Goal: Information Seeking & Learning: Learn about a topic

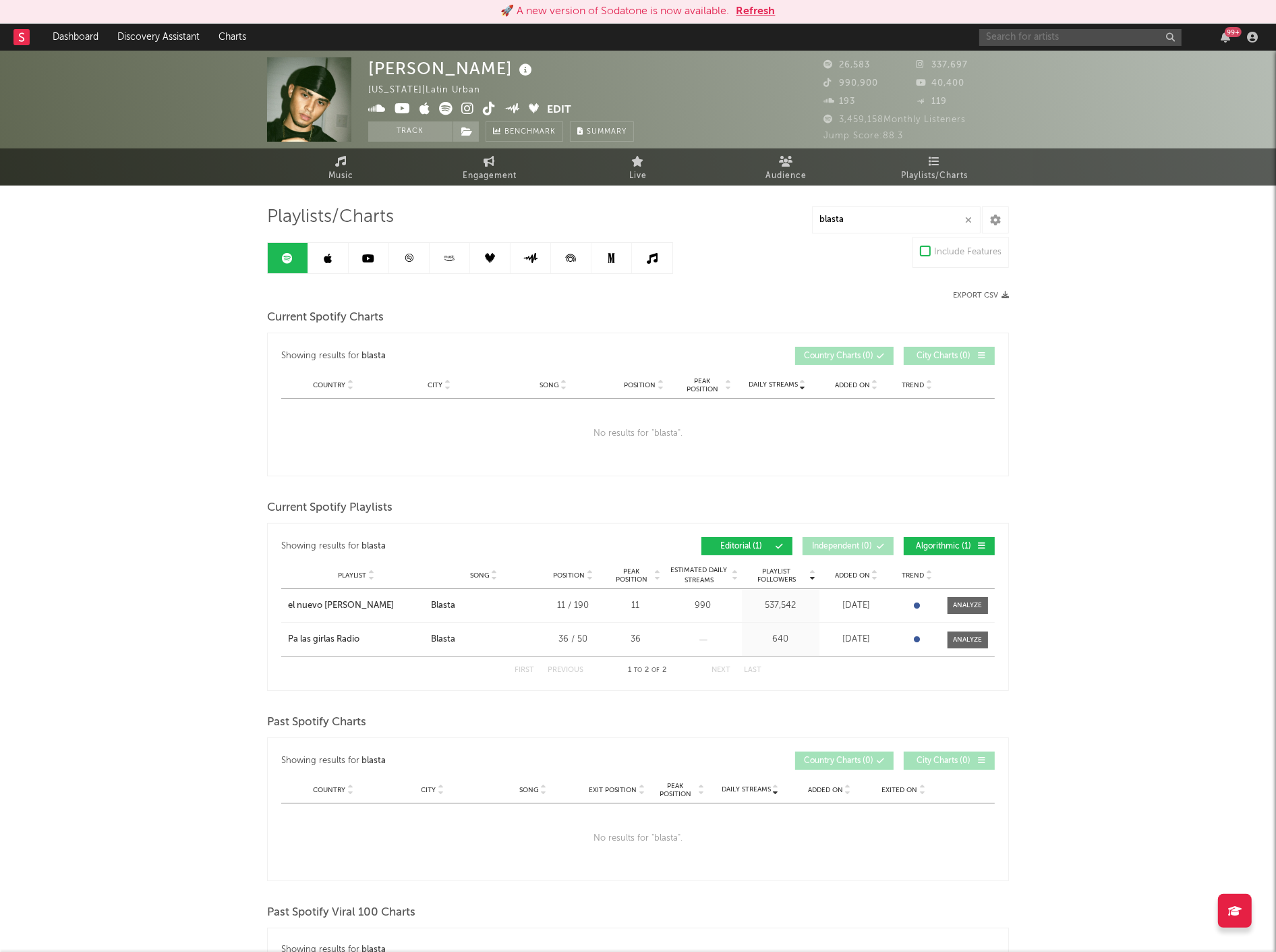
click at [1034, 31] on input "text" at bounding box center [1080, 37] width 202 height 17
type input "[PERSON_NAME]"
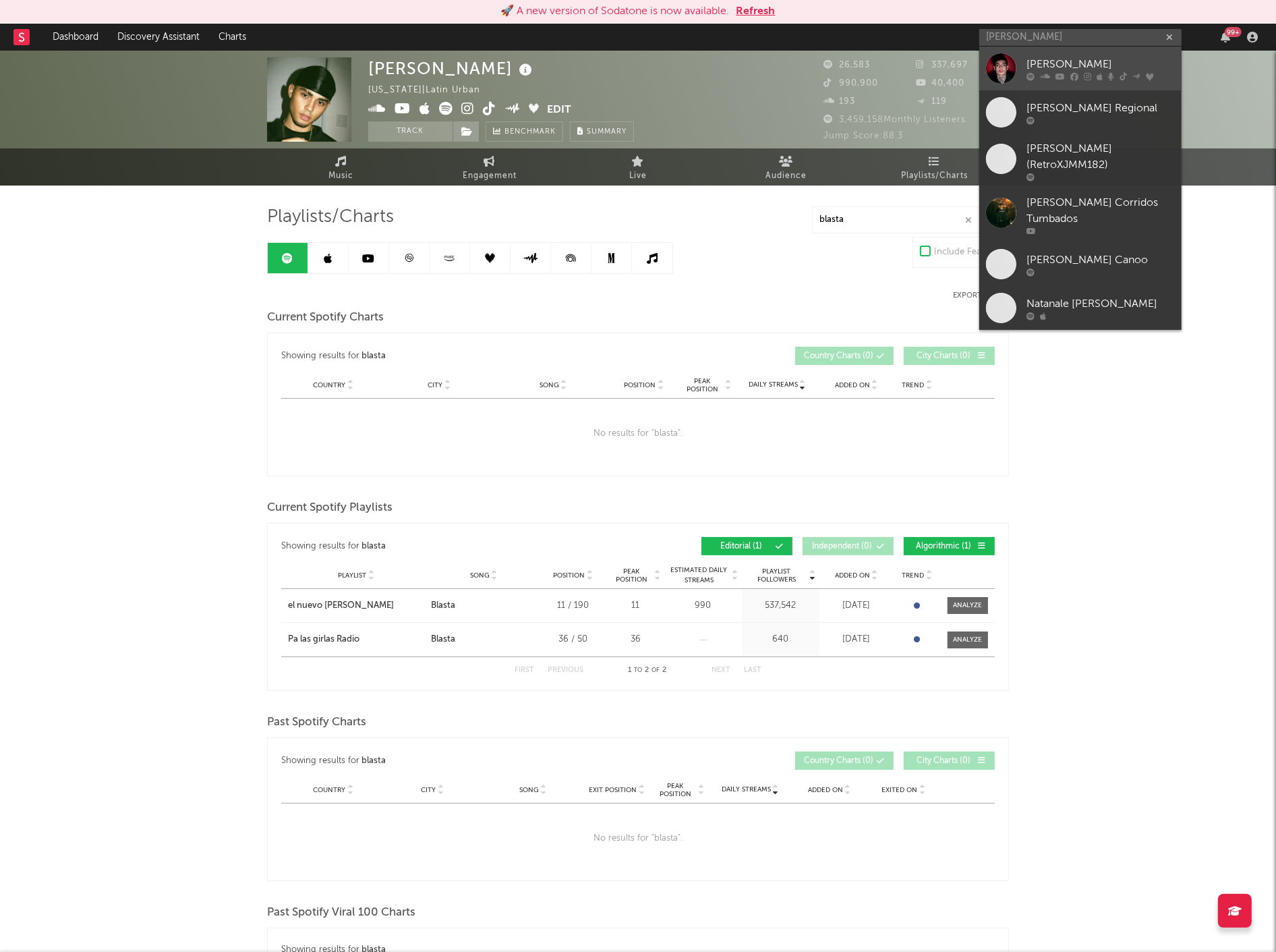
click at [1067, 62] on div "[PERSON_NAME]" at bounding box center [1100, 64] width 149 height 16
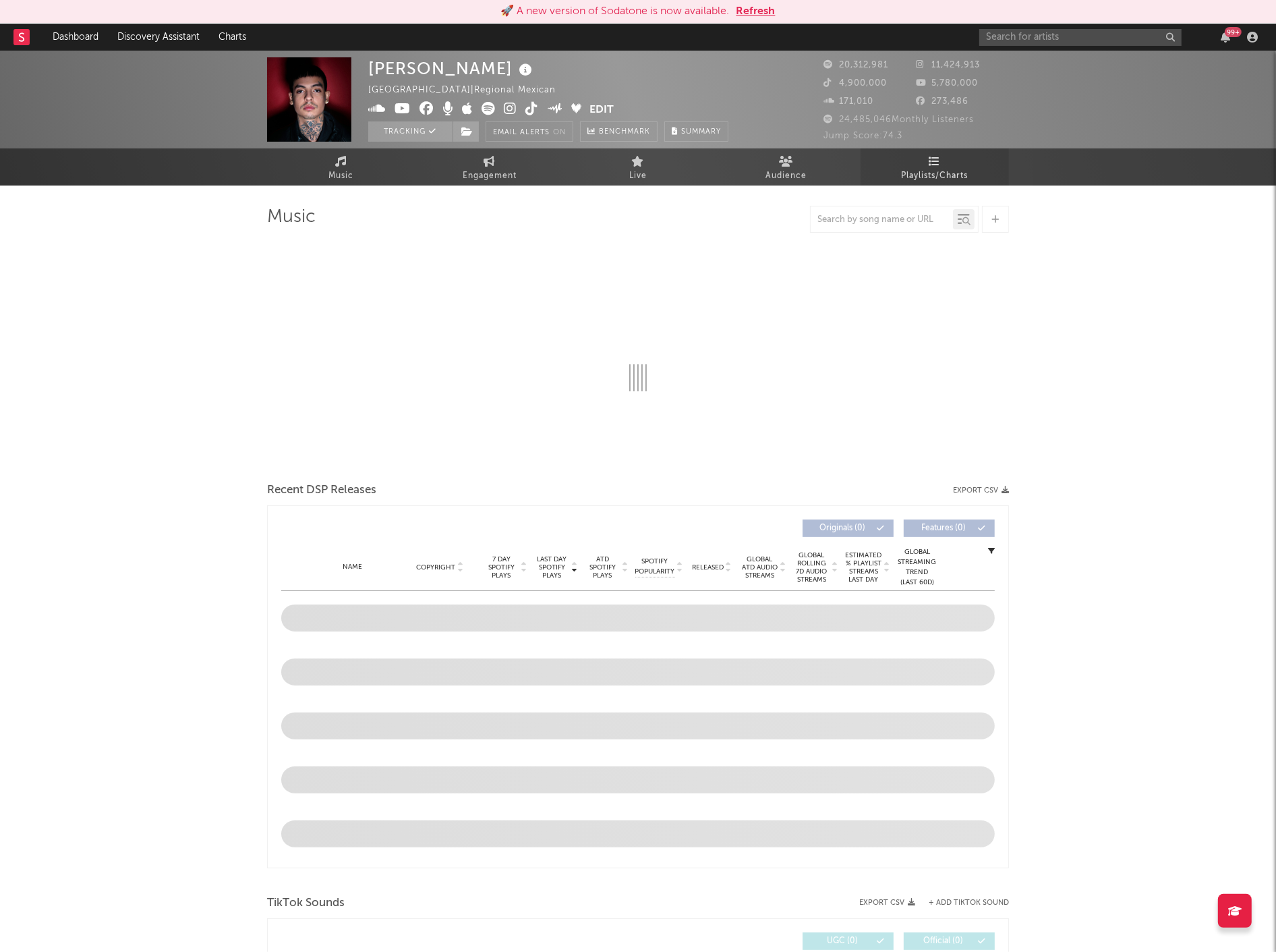
select select "6m"
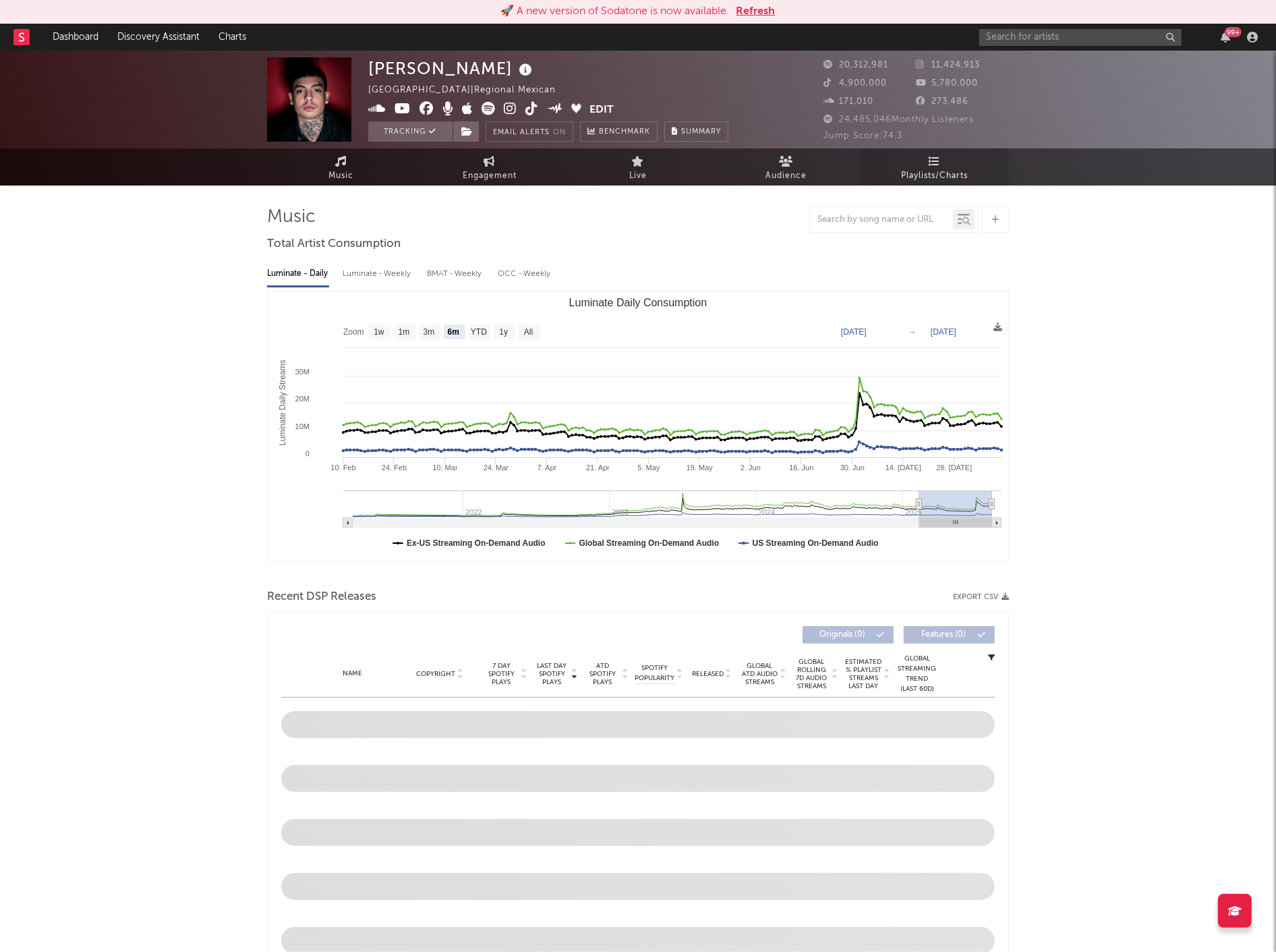
select select "6m"
click at [938, 170] on span "Playlists/Charts" at bounding box center [935, 176] width 66 height 16
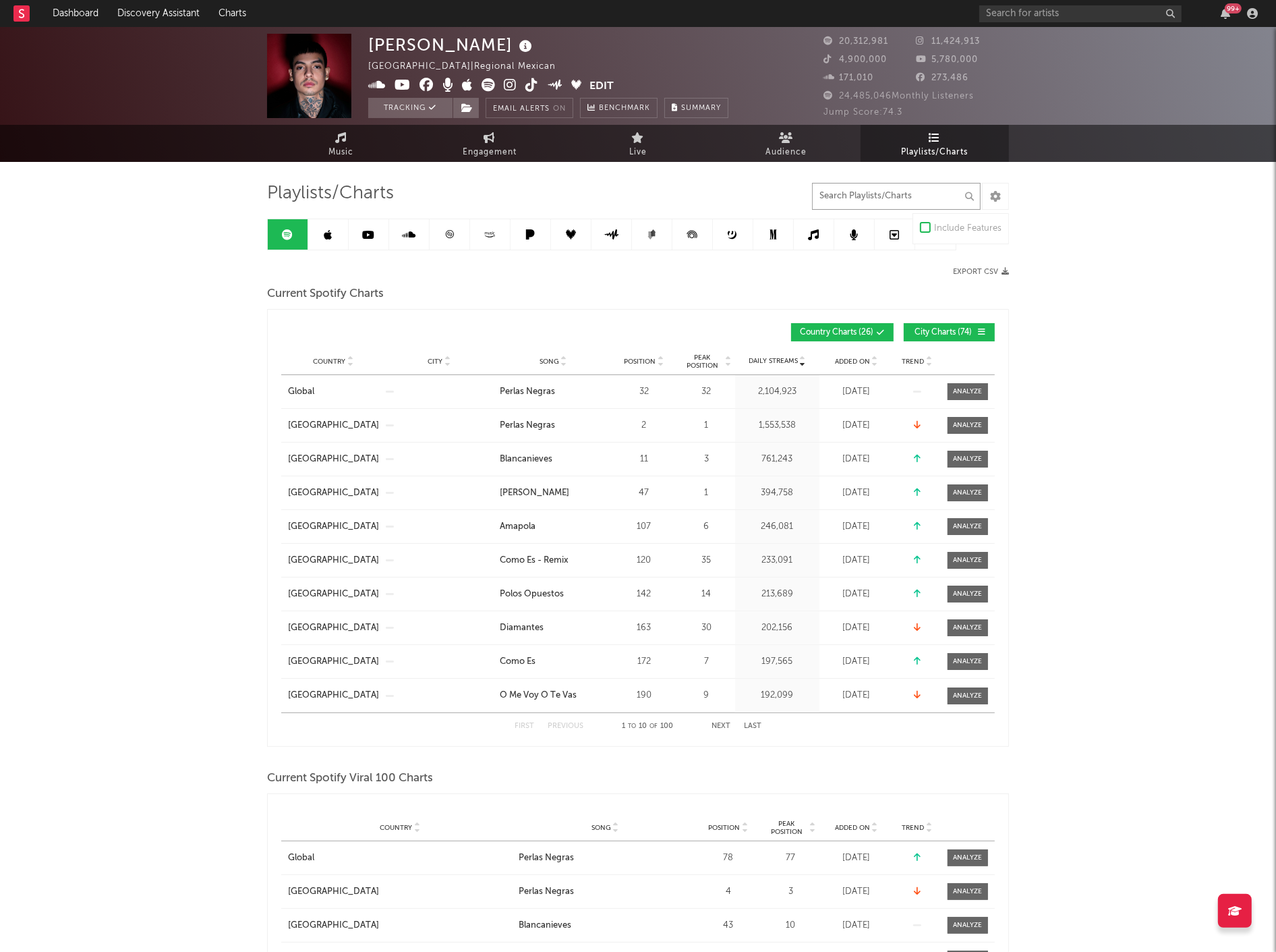
click at [893, 189] on input "text" at bounding box center [896, 197] width 169 height 27
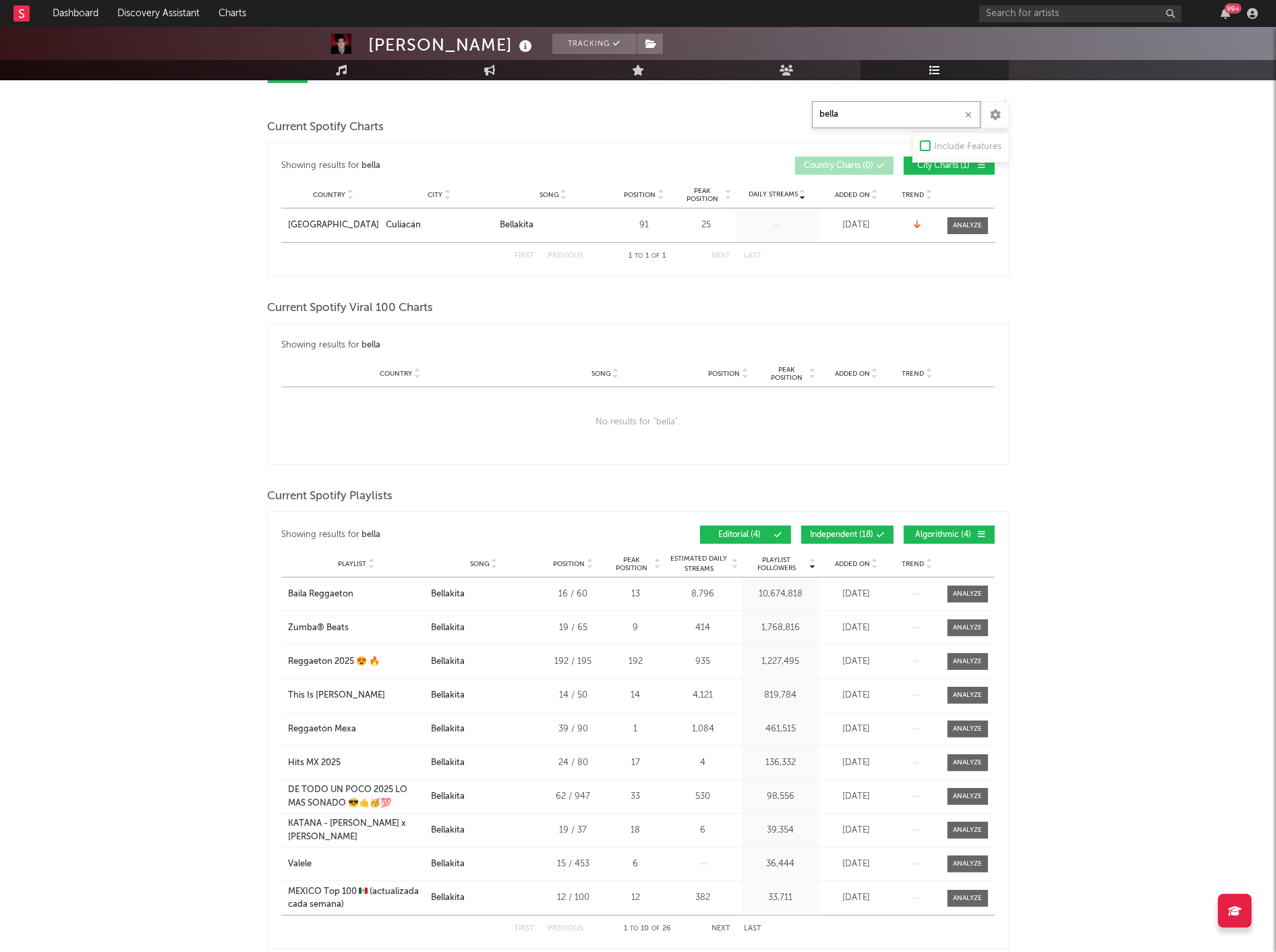
scroll to position [225, 0]
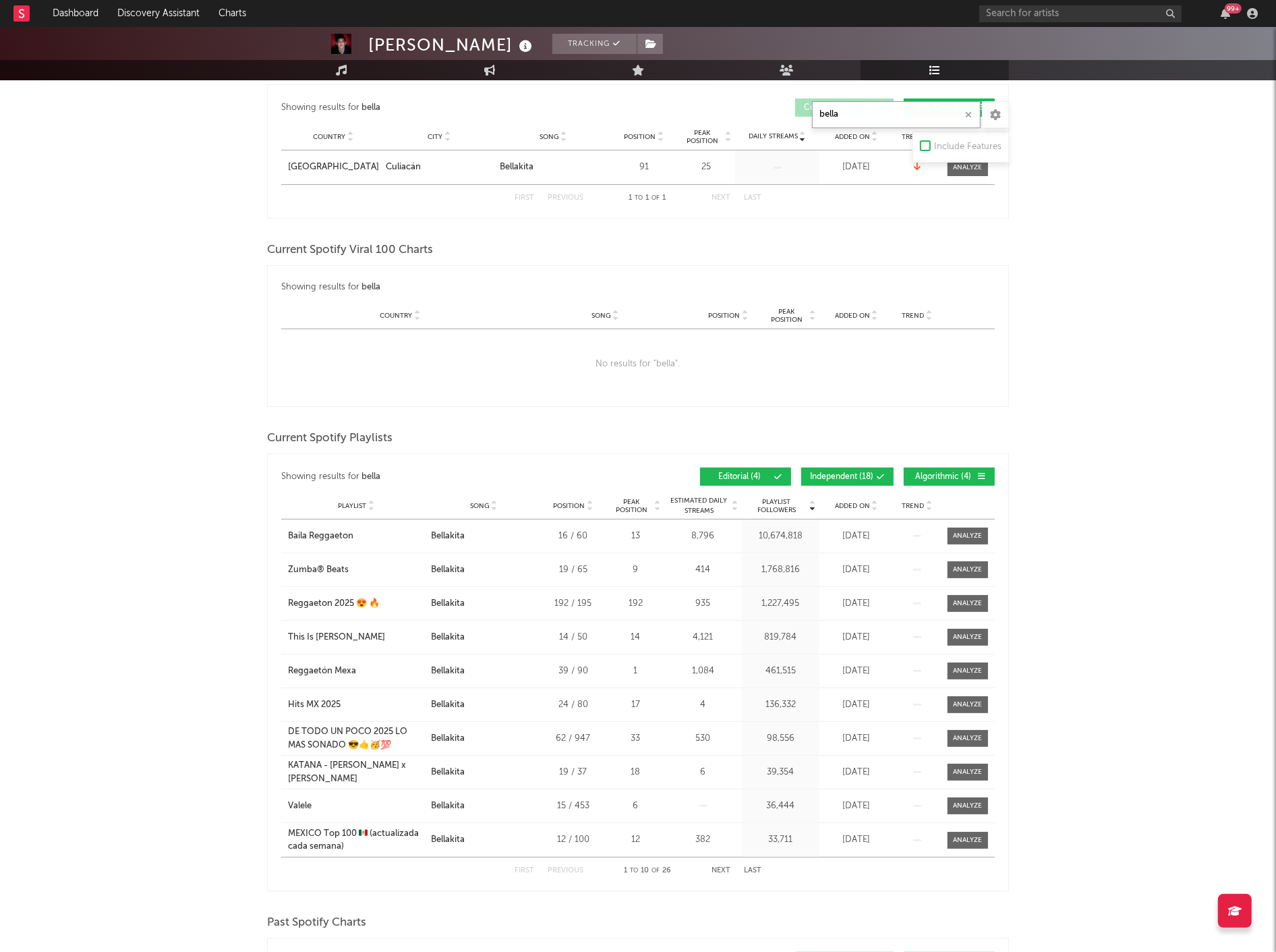
type input "bella"
click at [866, 477] on span "Independent ( 18 )" at bounding box center [841, 477] width 64 height 8
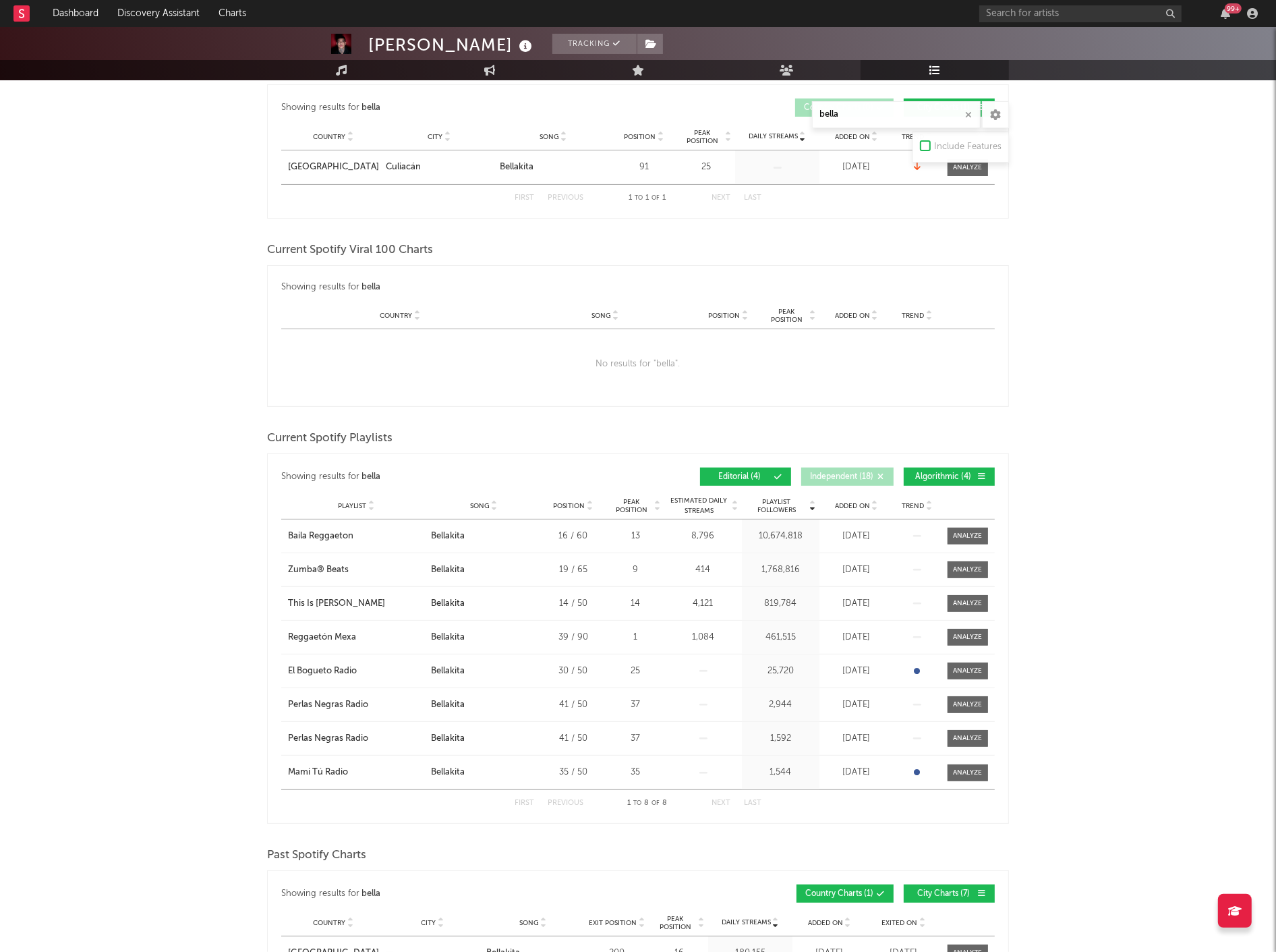
click at [952, 474] on span "Algorithmic ( 4 )" at bounding box center [943, 477] width 62 height 8
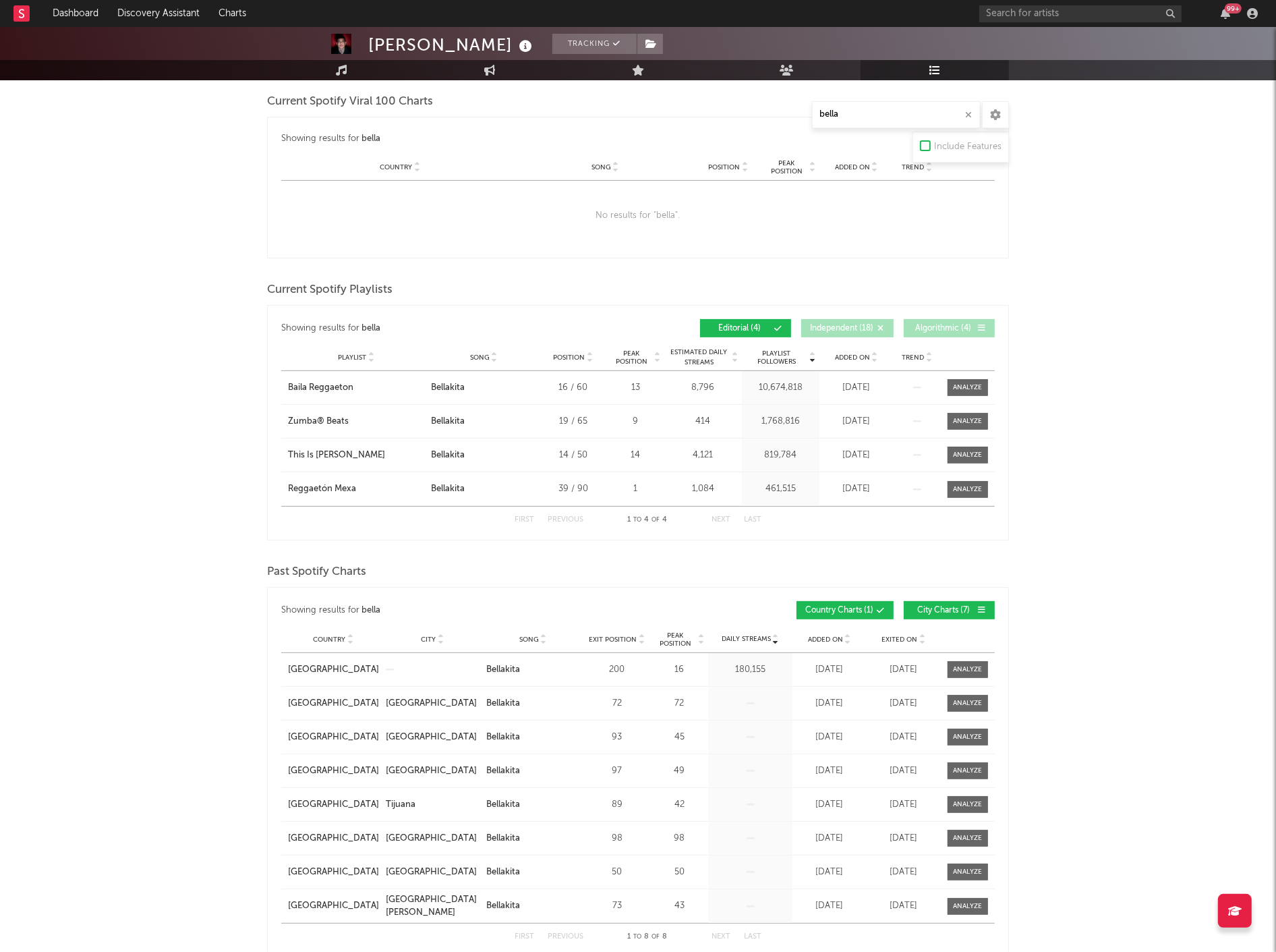
scroll to position [374, 0]
drag, startPoint x: 858, startPoint y: 115, endPoint x: 796, endPoint y: 117, distance: 62.0
click at [793, 115] on div "Playlists/Charts bella Include Features Export CSV Current Spotify Charts Showi…" at bounding box center [637, 718] width 742 height 1820
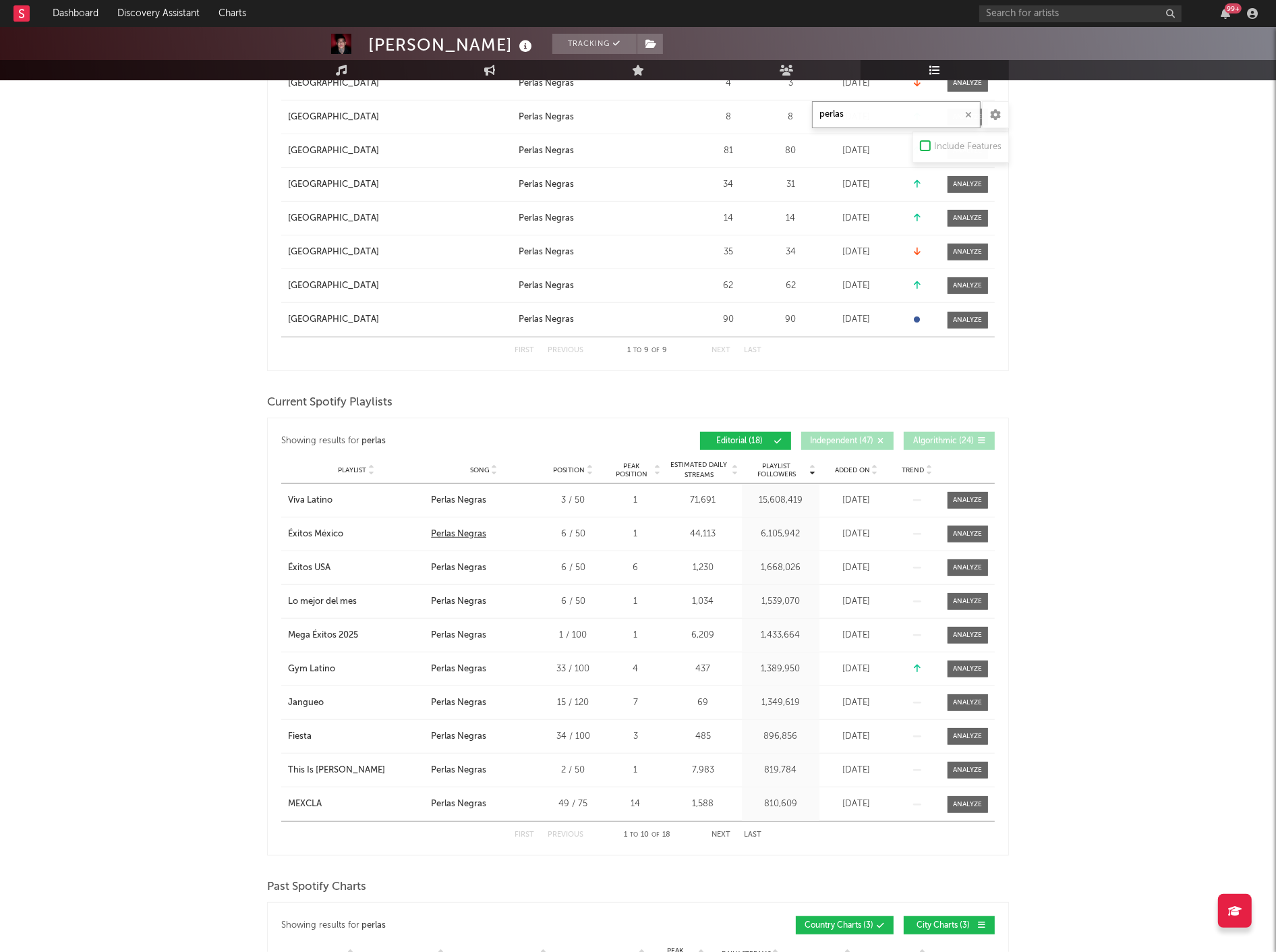
scroll to position [899, 0]
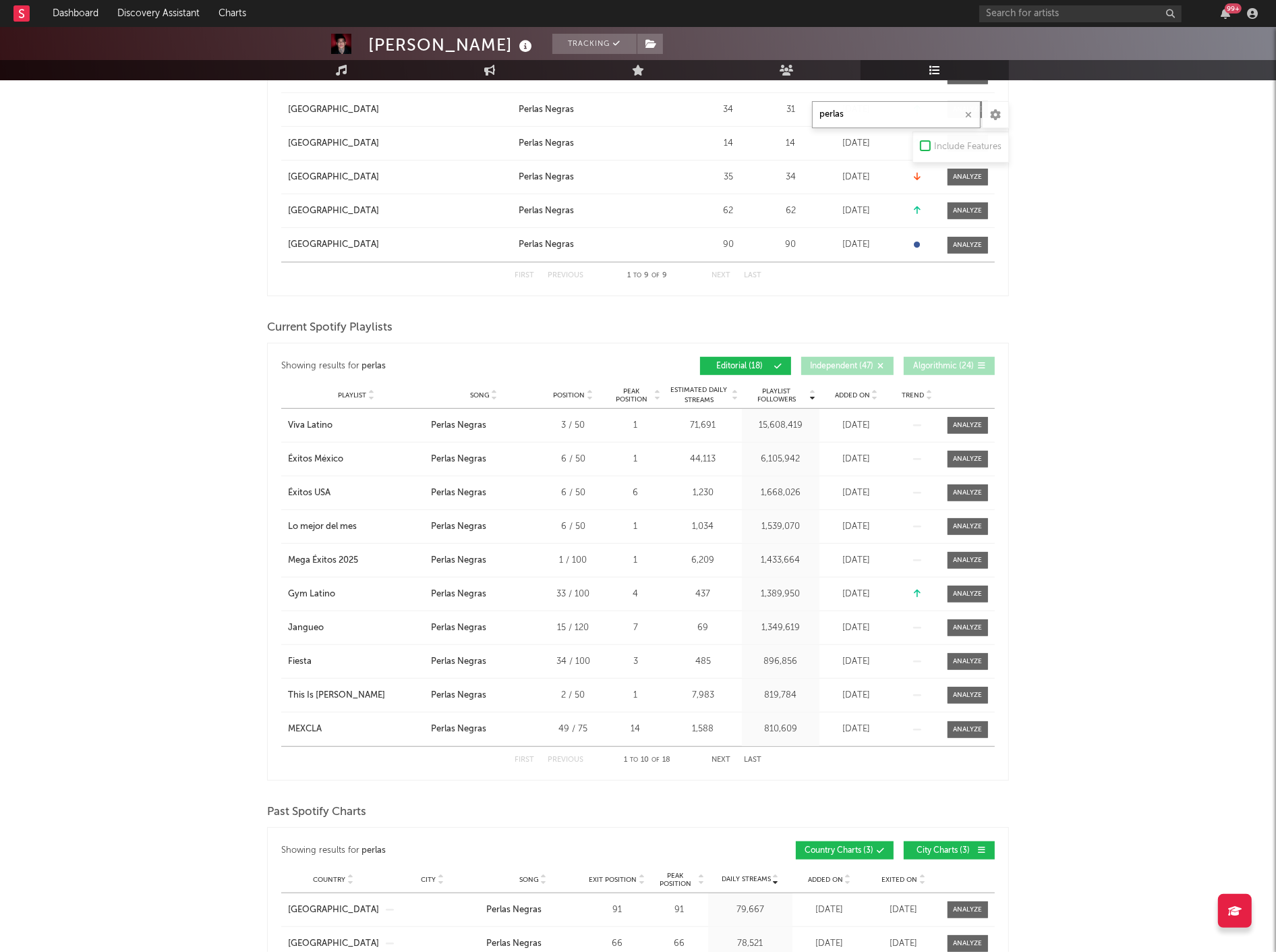
click at [719, 761] on button "Next" at bounding box center [720, 760] width 19 height 7
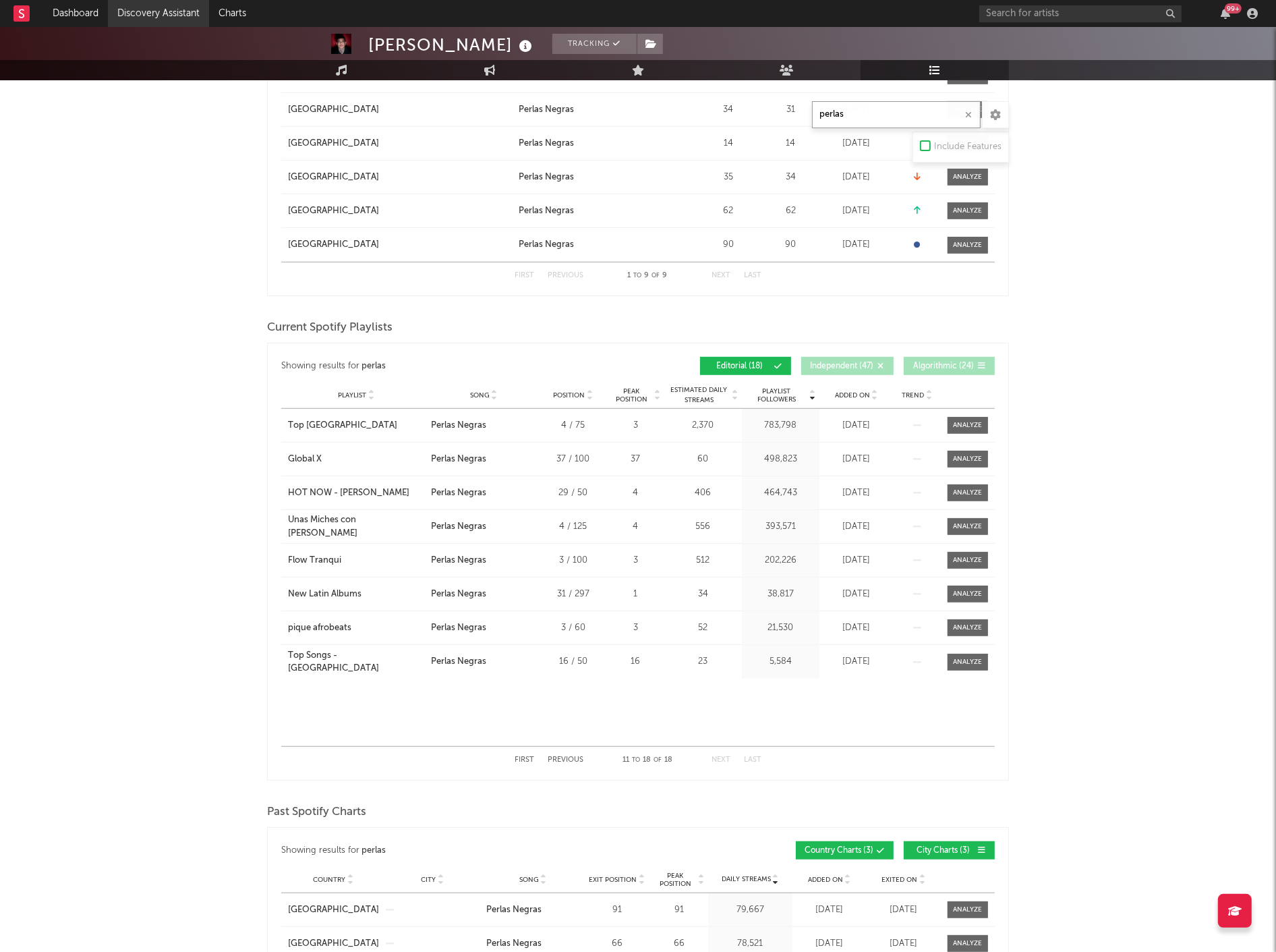
type input "perlas"
